Goal: Find specific page/section: Find specific page/section

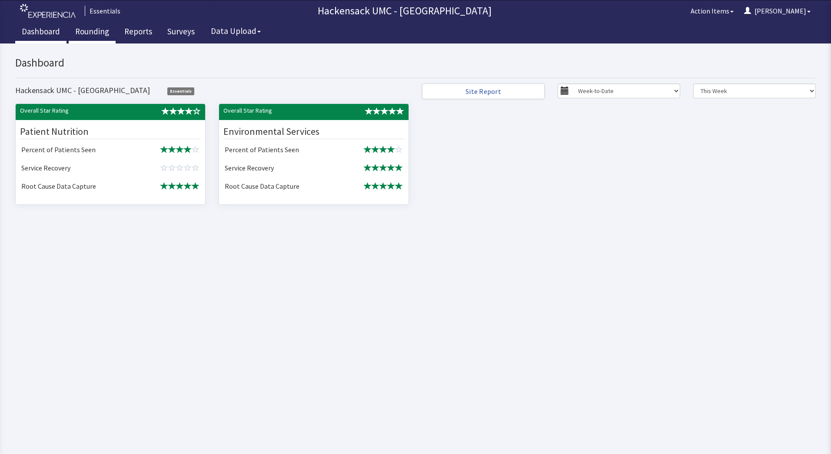
click at [86, 33] on link "Rounding" at bounding box center [92, 33] width 47 height 22
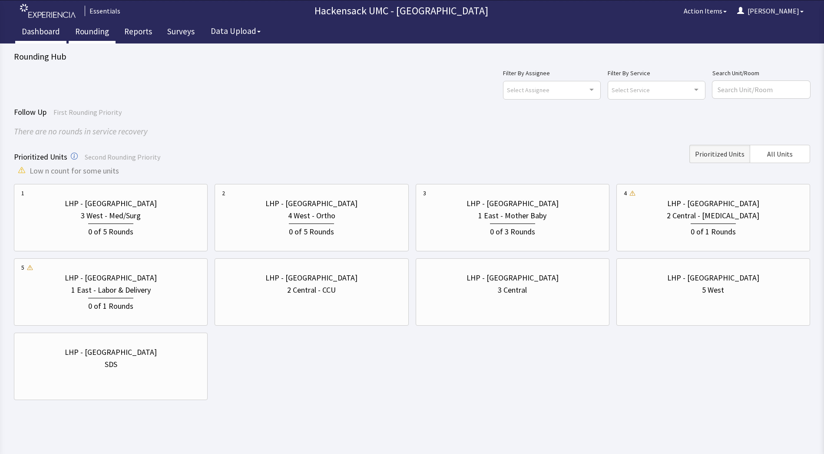
click at [45, 33] on link "Dashboard" at bounding box center [40, 33] width 51 height 22
